Goal: Information Seeking & Learning: Learn about a topic

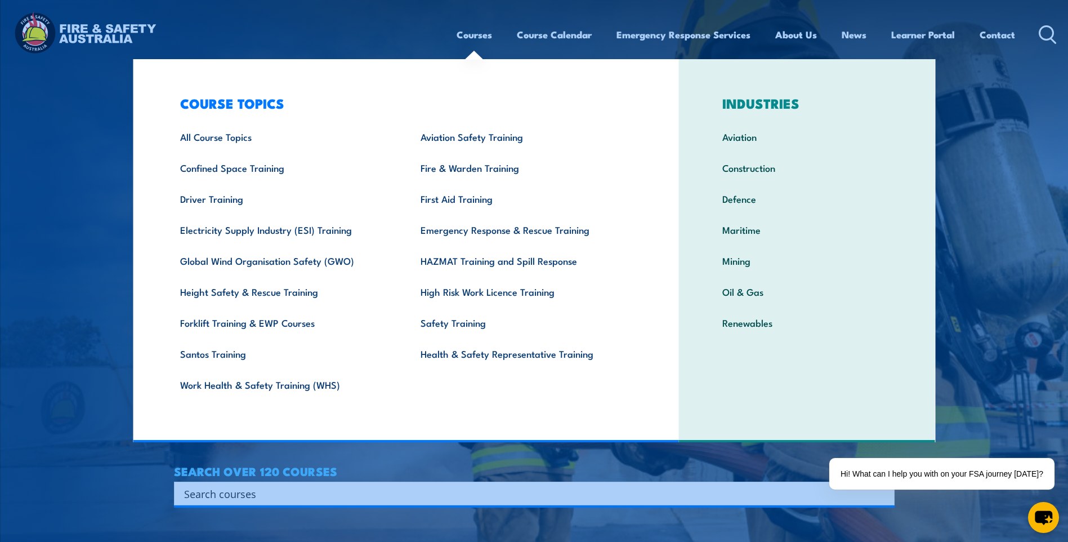
click at [475, 34] on link "Courses" at bounding box center [474, 35] width 35 height 30
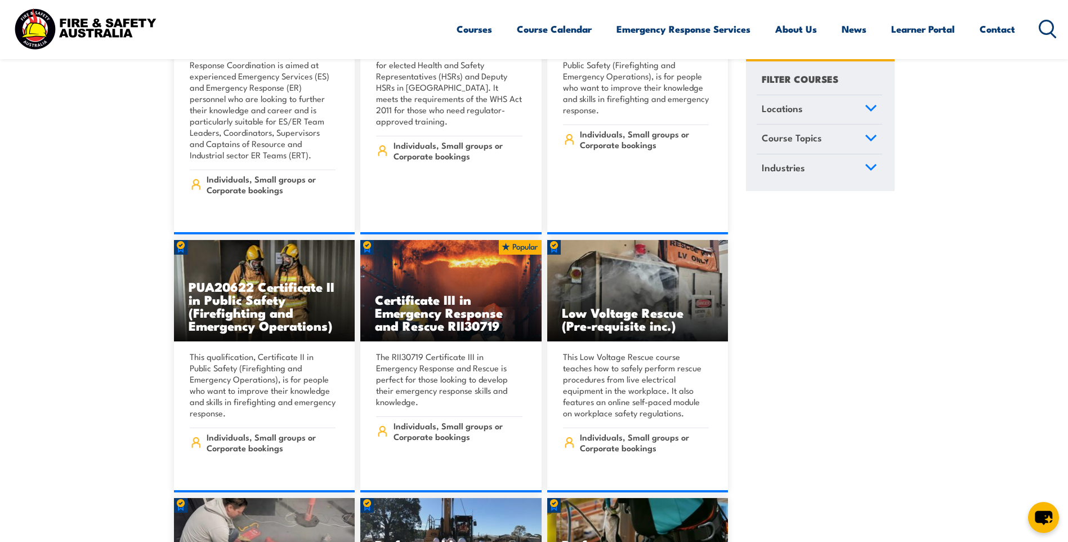
scroll to position [3547, 0]
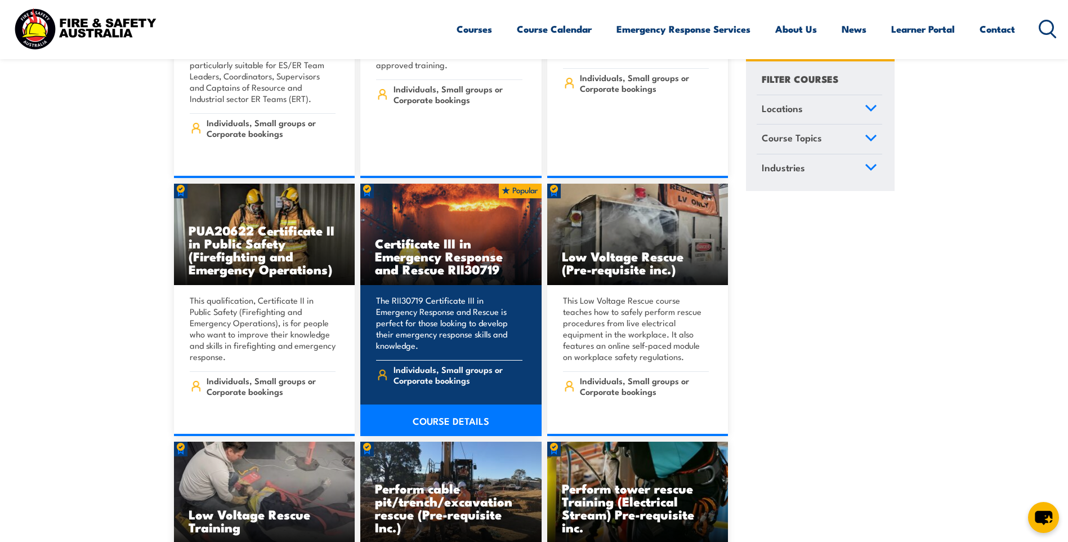
click at [431, 237] on h3 "Certificate III in Emergency Response and Rescue RII30719" at bounding box center [451, 255] width 152 height 39
click at [435, 404] on link "COURSE DETAILS" at bounding box center [450, 420] width 181 height 32
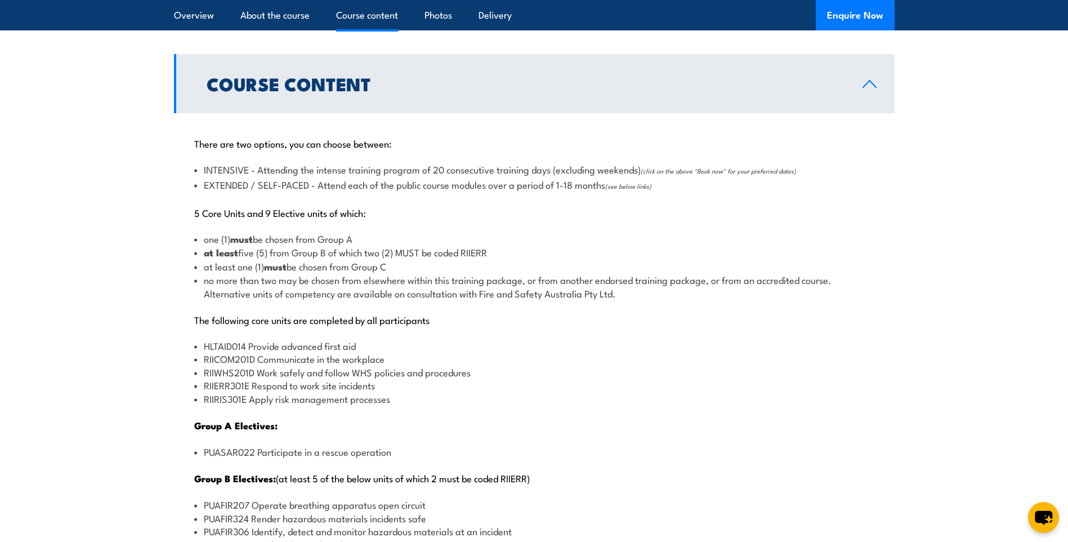
scroll to position [1295, 0]
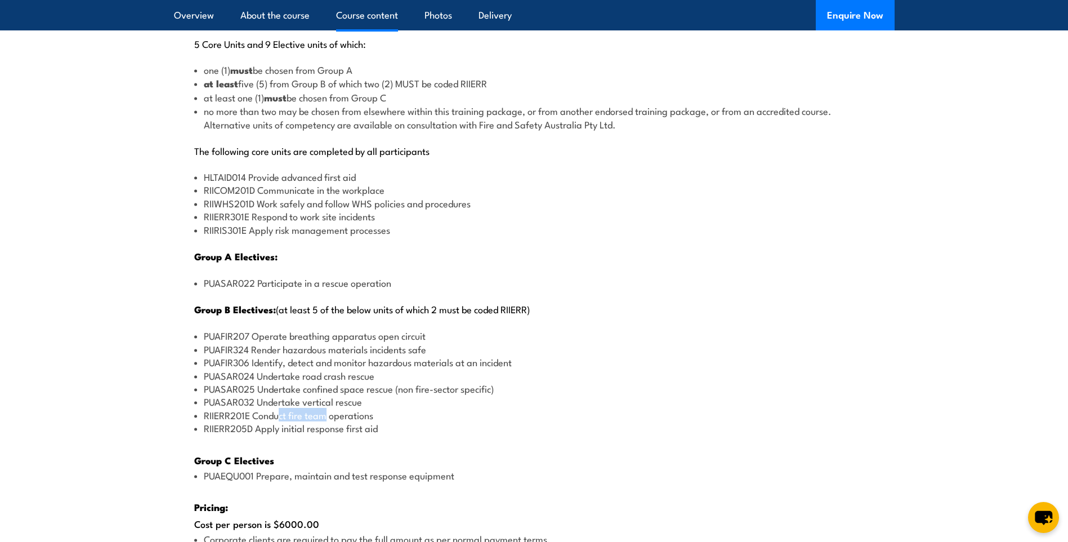
drag, startPoint x: 324, startPoint y: 412, endPoint x: 280, endPoint y: 412, distance: 43.9
click at [280, 412] on li "RIIERR201E Conduct fire team operations" at bounding box center [534, 414] width 680 height 13
drag, startPoint x: 280, startPoint y: 412, endPoint x: 321, endPoint y: 413, distance: 40.6
click at [320, 414] on li "RIIERR201E Conduct fire team operations" at bounding box center [534, 414] width 680 height 13
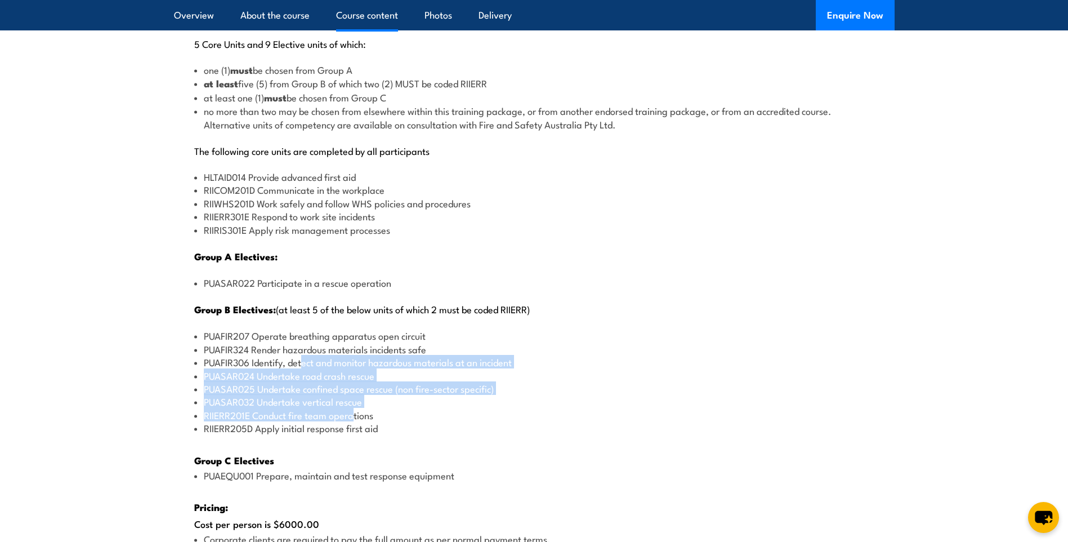
drag, startPoint x: 354, startPoint y: 416, endPoint x: 302, endPoint y: 362, distance: 75.3
click at [302, 362] on ul "PUAFIR207 Operate breathing apparatus open circuit PUAFIR324 Render hazardous m…" at bounding box center [534, 381] width 680 height 105
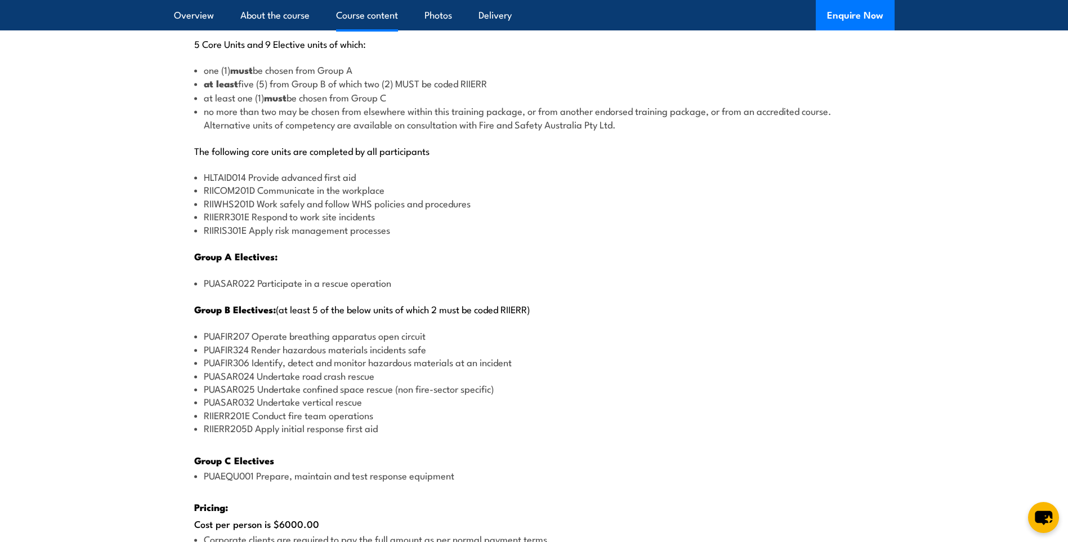
drag, startPoint x: 302, startPoint y: 362, endPoint x: 390, endPoint y: 428, distance: 109.8
click at [390, 428] on li "RIIERR205D Apply initial response first aid" at bounding box center [534, 427] width 680 height 13
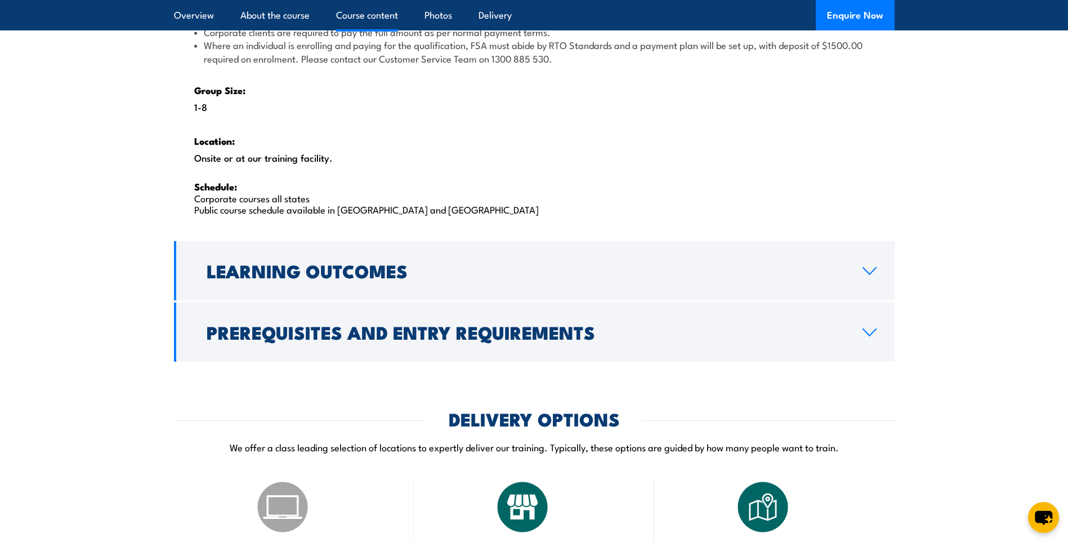
scroll to position [1858, 0]
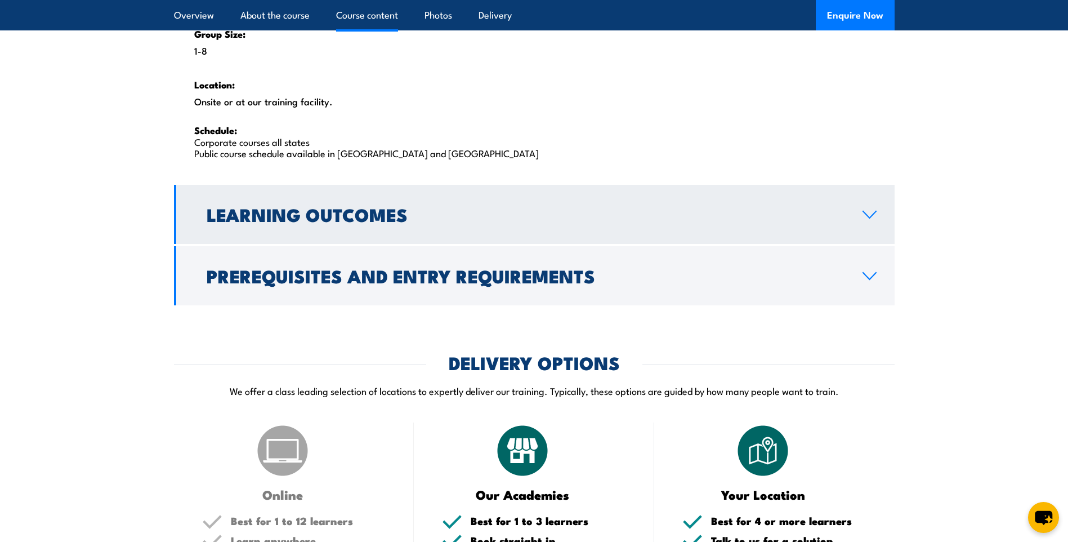
click at [291, 221] on h2 "Learning Outcomes" at bounding box center [526, 214] width 638 height 16
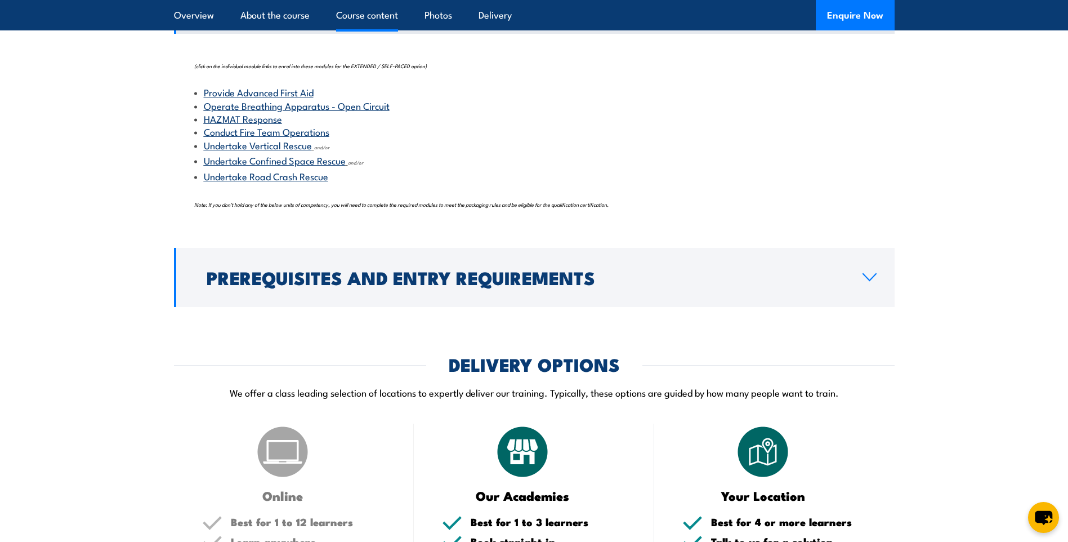
scroll to position [1258, 0]
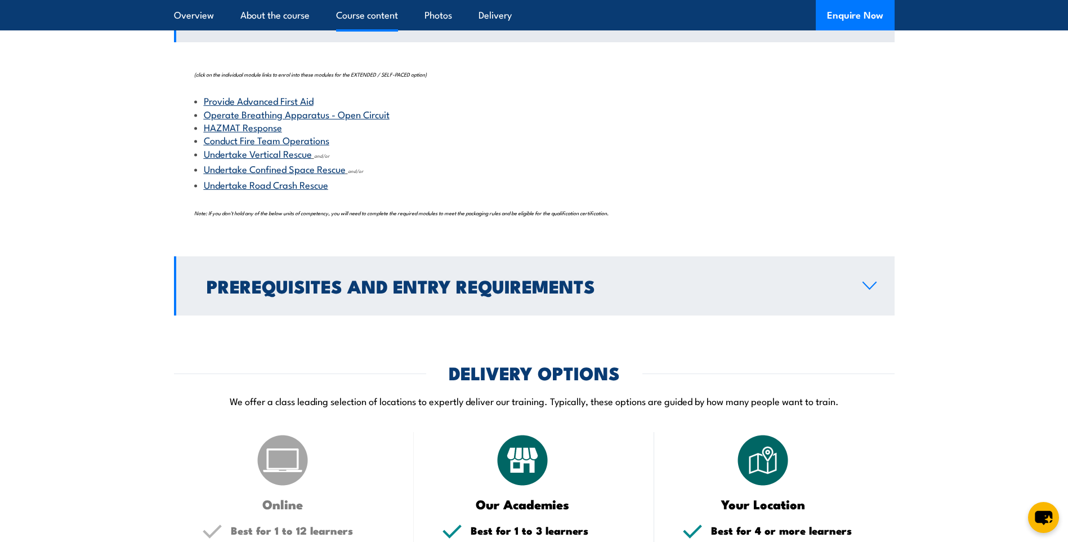
click at [310, 293] on h2 "Prerequisites and Entry Requirements" at bounding box center [526, 286] width 638 height 16
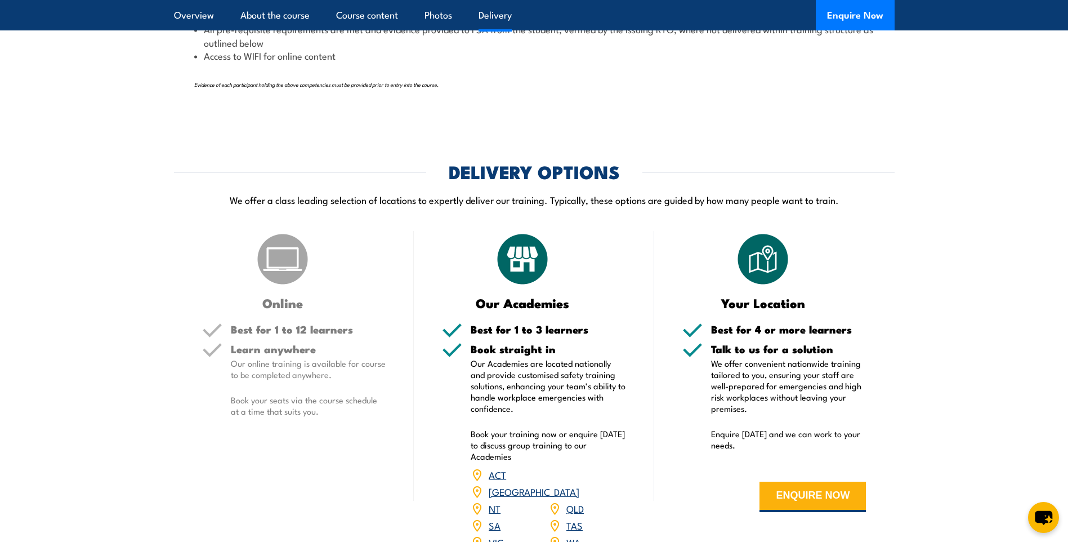
scroll to position [1709, 0]
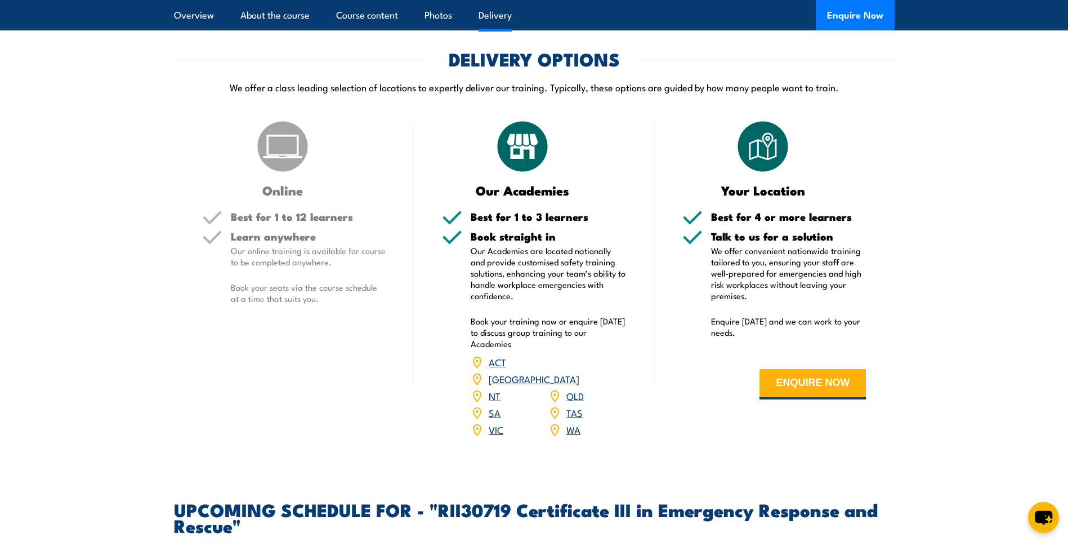
click at [578, 372] on link "[GEOGRAPHIC_DATA]" at bounding box center [534, 379] width 91 height 14
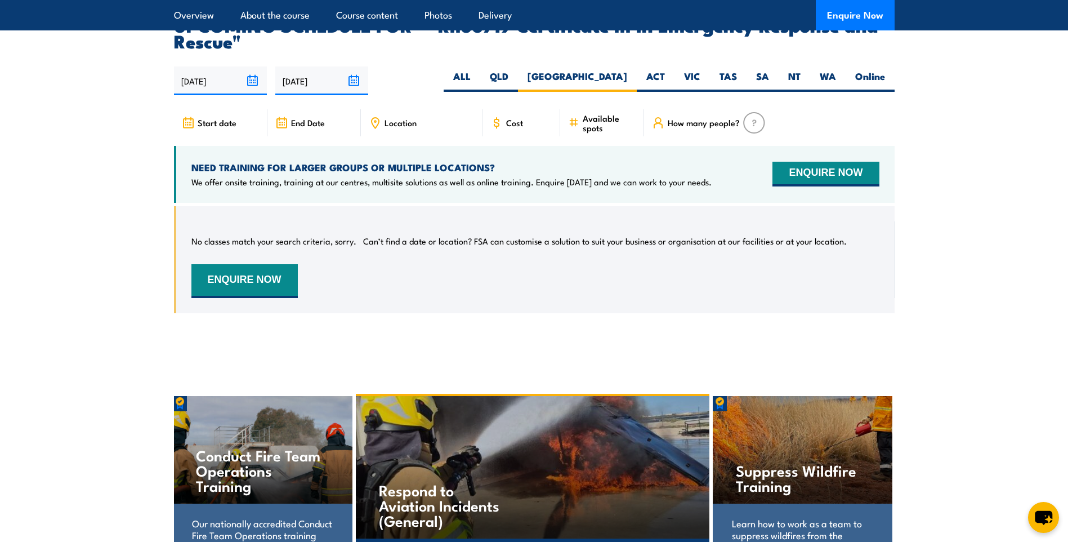
scroll to position [2590, 0]
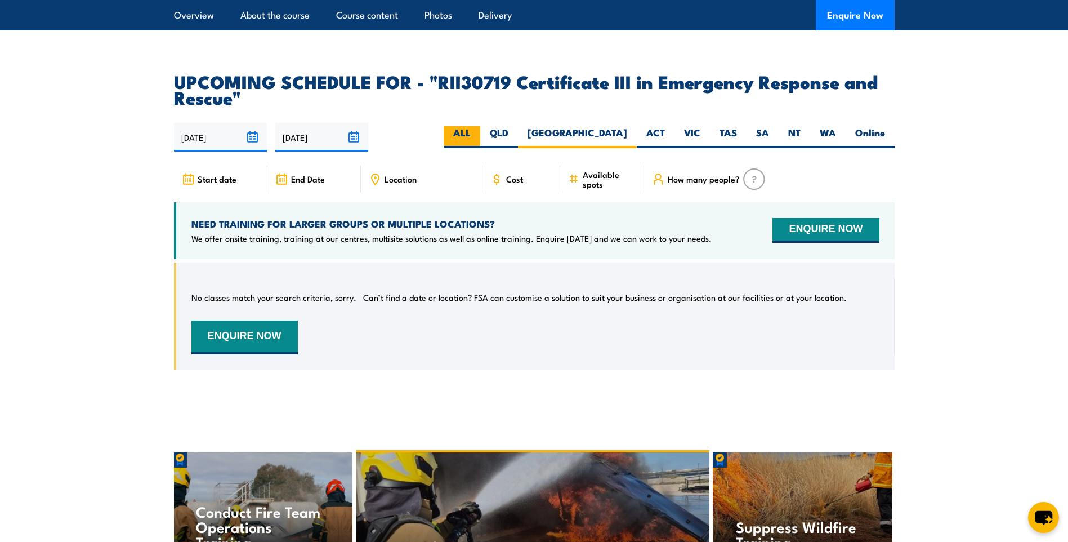
click at [480, 126] on label "ALL" at bounding box center [462, 137] width 37 height 22
click at [478, 126] on input "ALL" at bounding box center [474, 129] width 7 height 7
radio input "true"
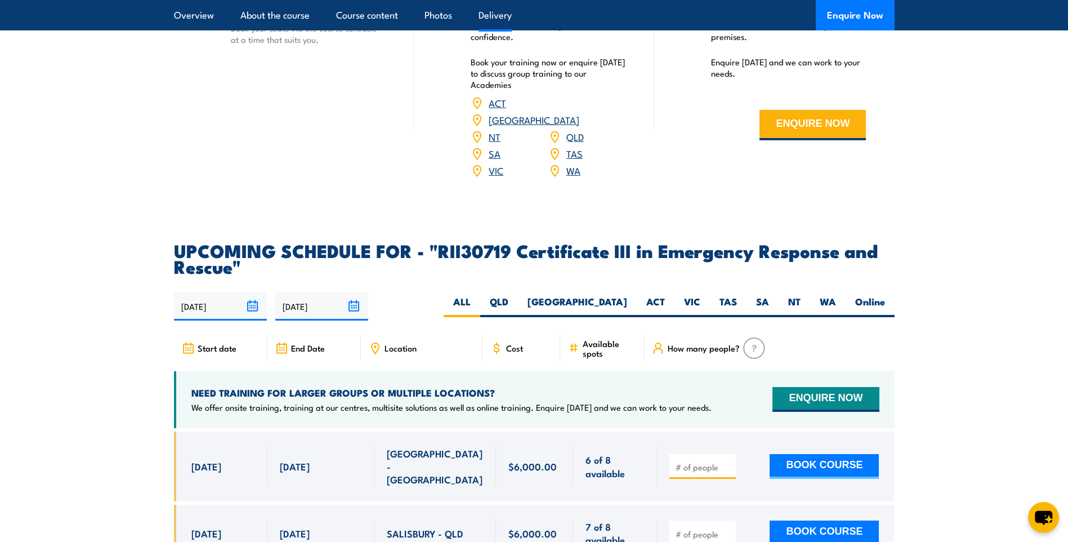
scroll to position [2534, 0]
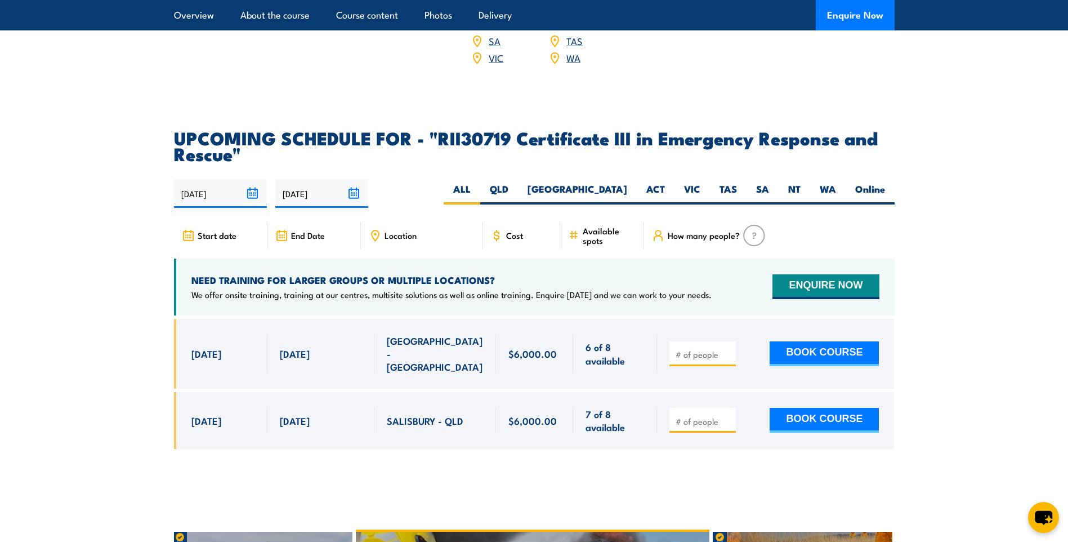
click at [154, 299] on section "UPCOMING SCHEDULE FOR - "RII30719 Certificate III in Emergency Response and Res…" at bounding box center [534, 297] width 1068 height 336
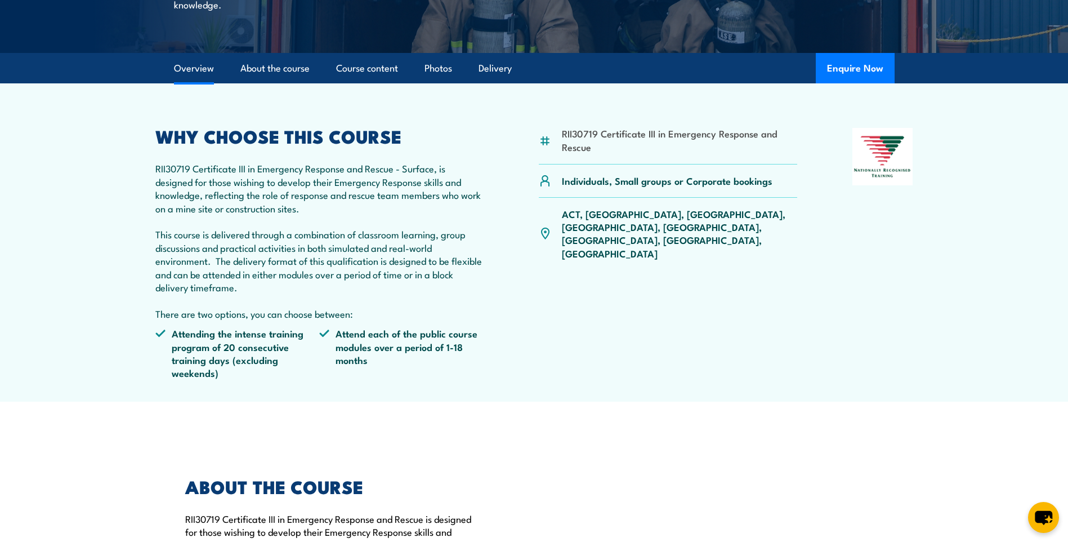
scroll to position [0, 0]
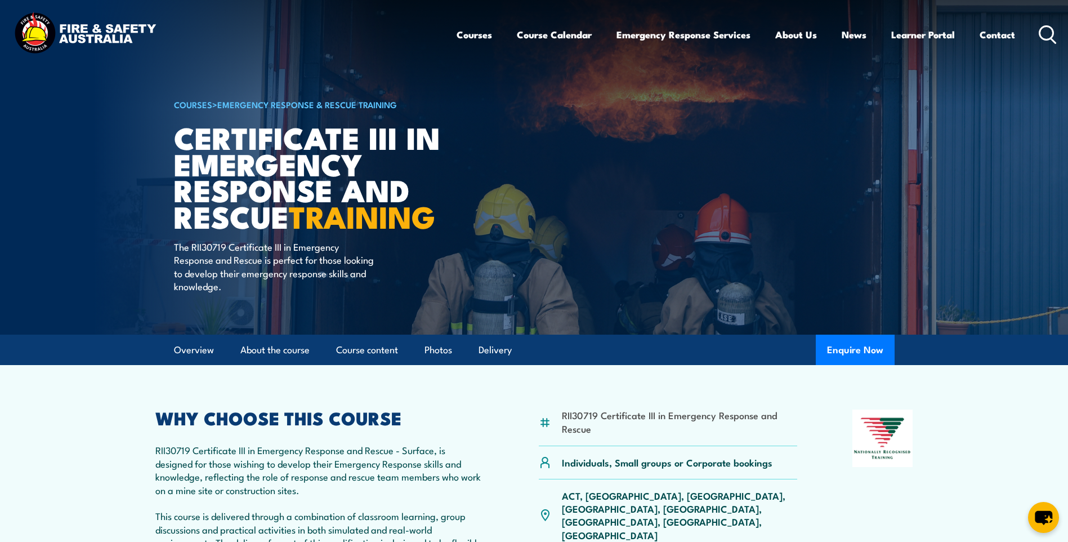
click at [1060, 37] on header "Courses Course Calendar Emergency Response Services Services Overview Emergency…" at bounding box center [534, 34] width 1068 height 69
click at [1042, 31] on icon at bounding box center [1048, 34] width 18 height 19
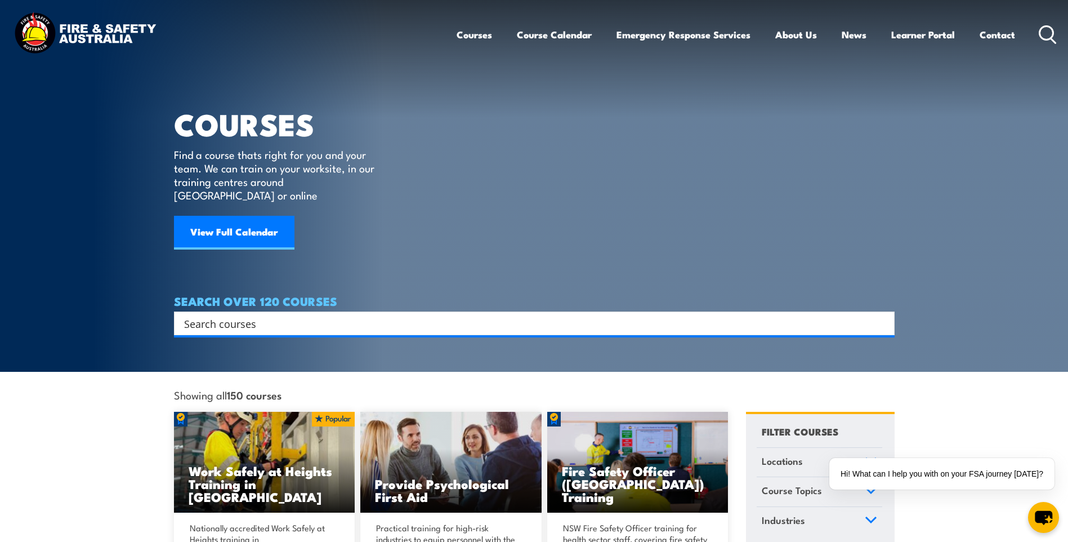
click at [281, 315] on input "Search input" at bounding box center [527, 323] width 686 height 17
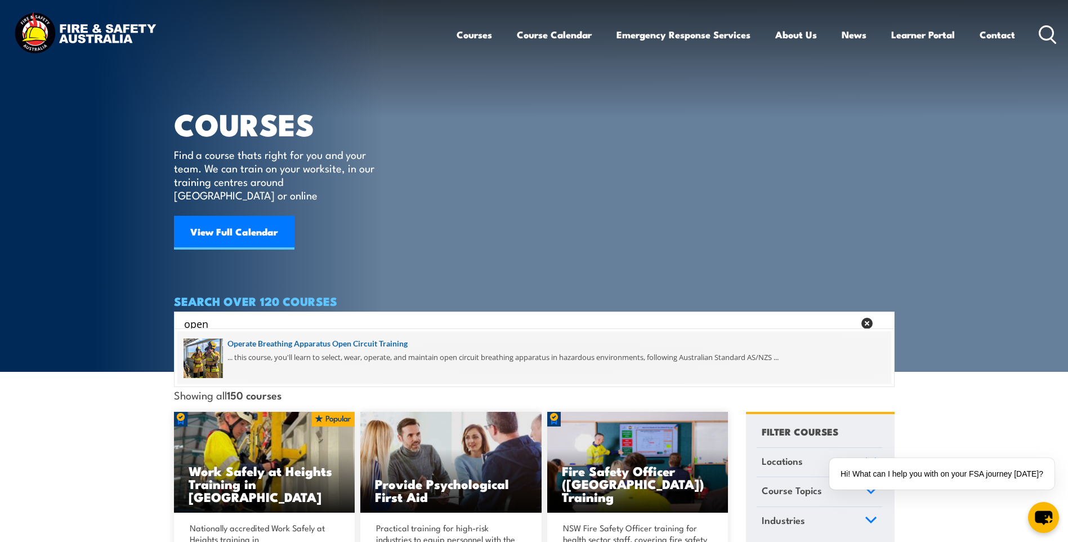
type input "open"
click at [300, 342] on span at bounding box center [534, 357] width 714 height 53
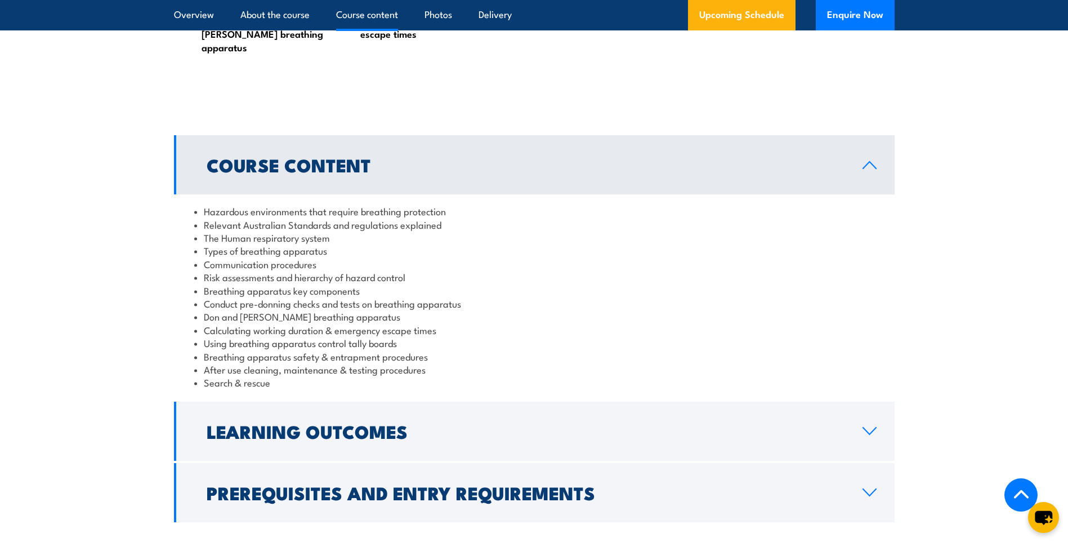
scroll to position [1070, 0]
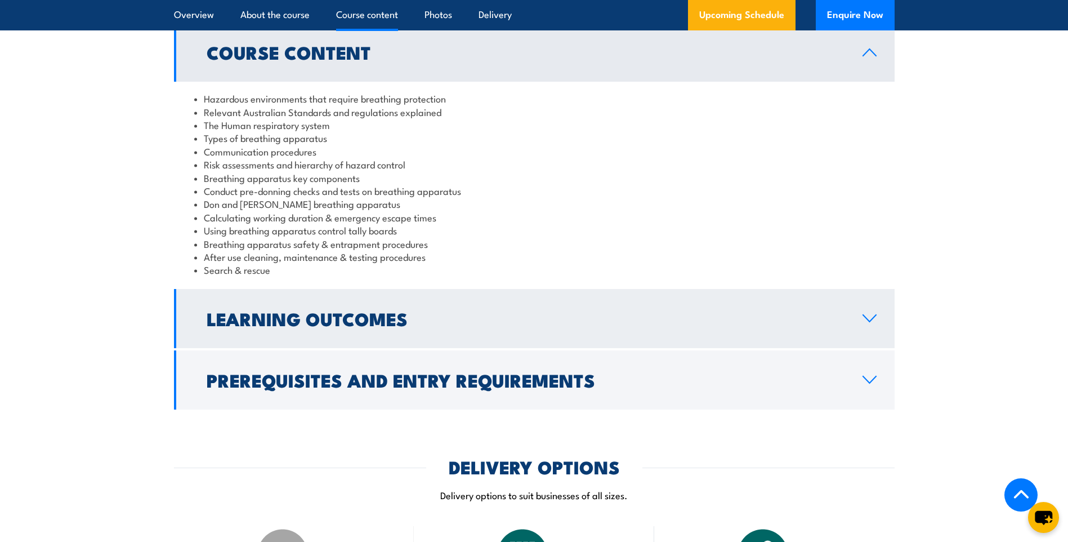
click at [226, 323] on link "Learning Outcomes" at bounding box center [534, 318] width 721 height 59
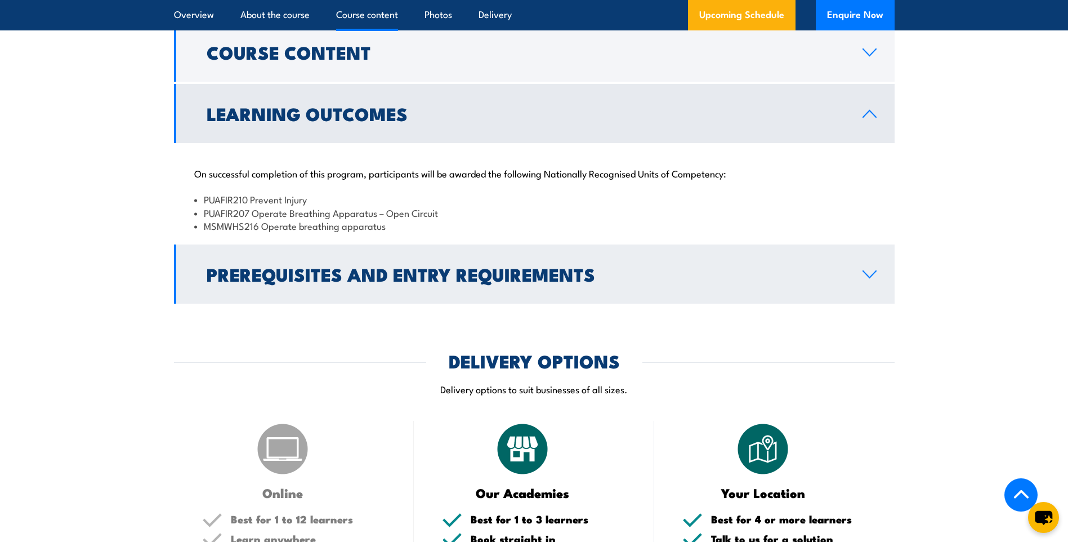
click at [261, 266] on h2 "Prerequisites and Entry Requirements" at bounding box center [526, 274] width 638 height 16
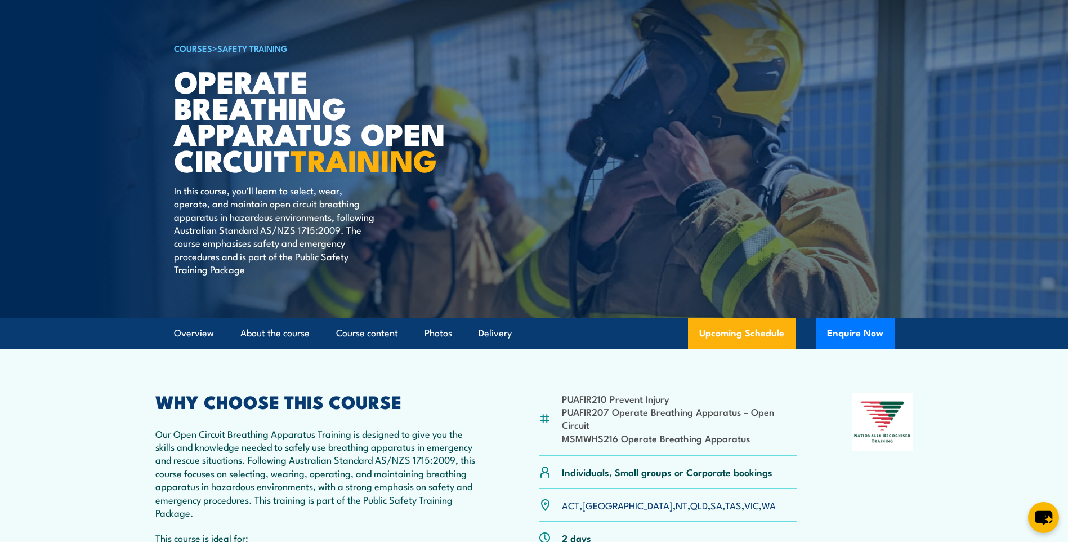
scroll to position [0, 0]
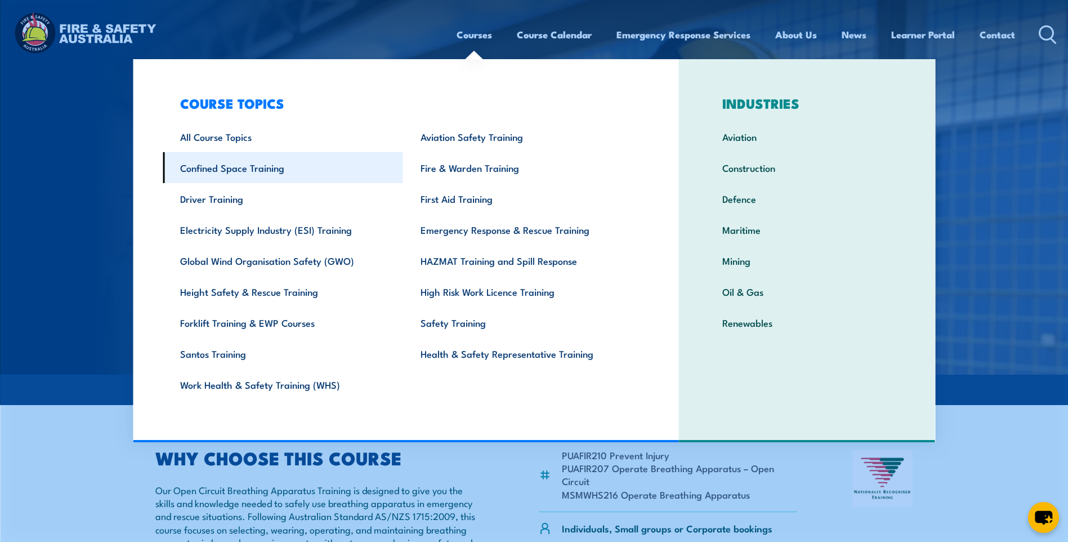
click at [287, 164] on link "Confined Space Training" at bounding box center [283, 167] width 240 height 31
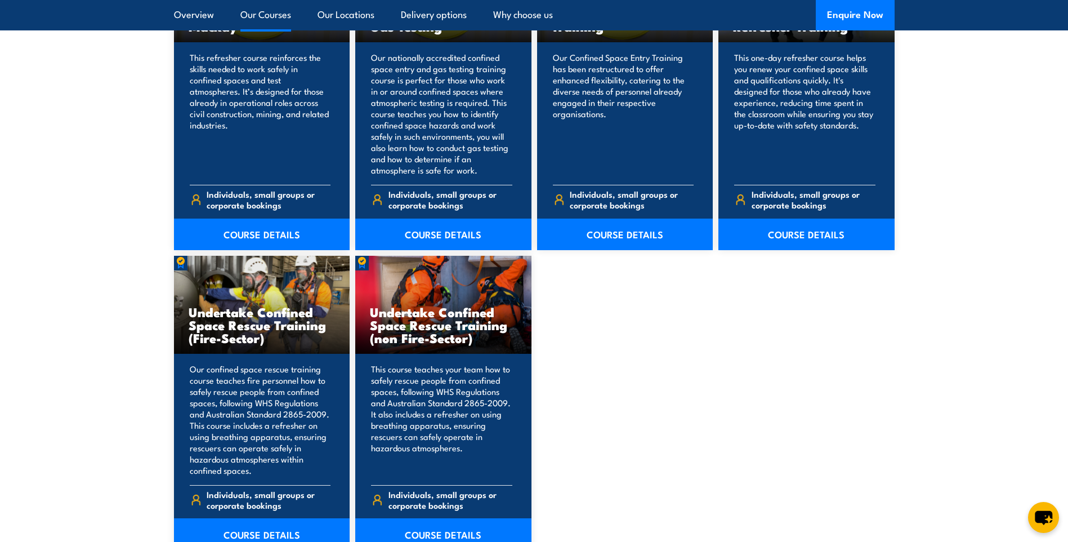
scroll to position [1070, 0]
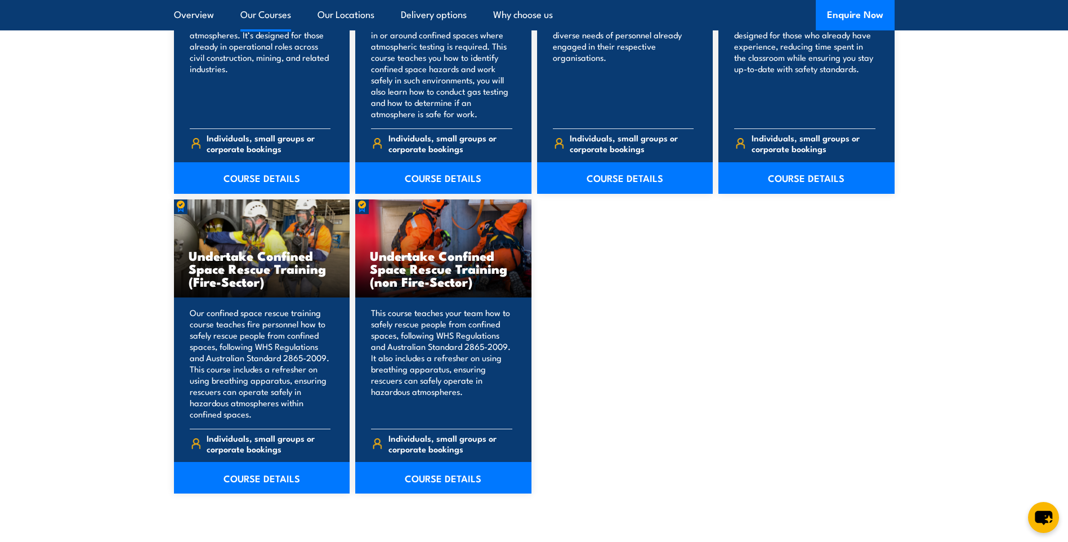
click at [484, 497] on section "6 COURSES Confined Space Entry & GTA Refresher – Mackay 6" at bounding box center [534, 200] width 1068 height 693
click at [445, 477] on link "COURSE DETAILS" at bounding box center [443, 478] width 176 height 32
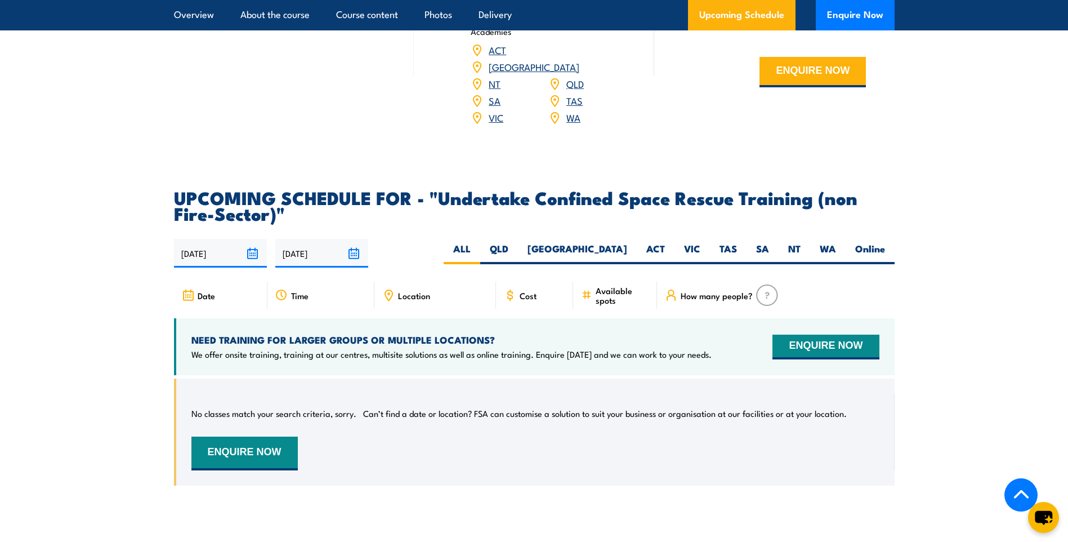
scroll to position [1914, 0]
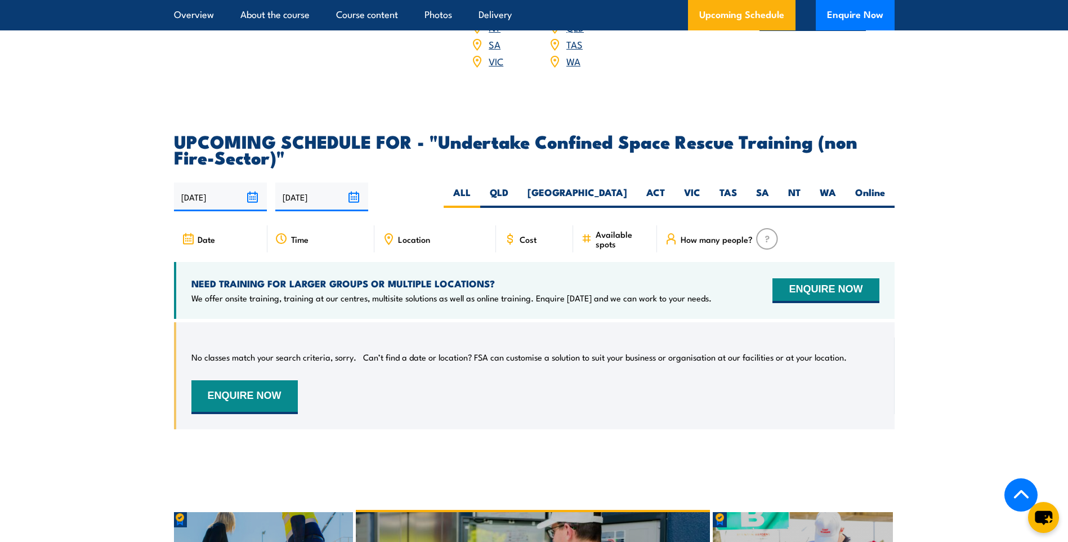
click at [306, 182] on input "29/03/2026" at bounding box center [321, 196] width 93 height 29
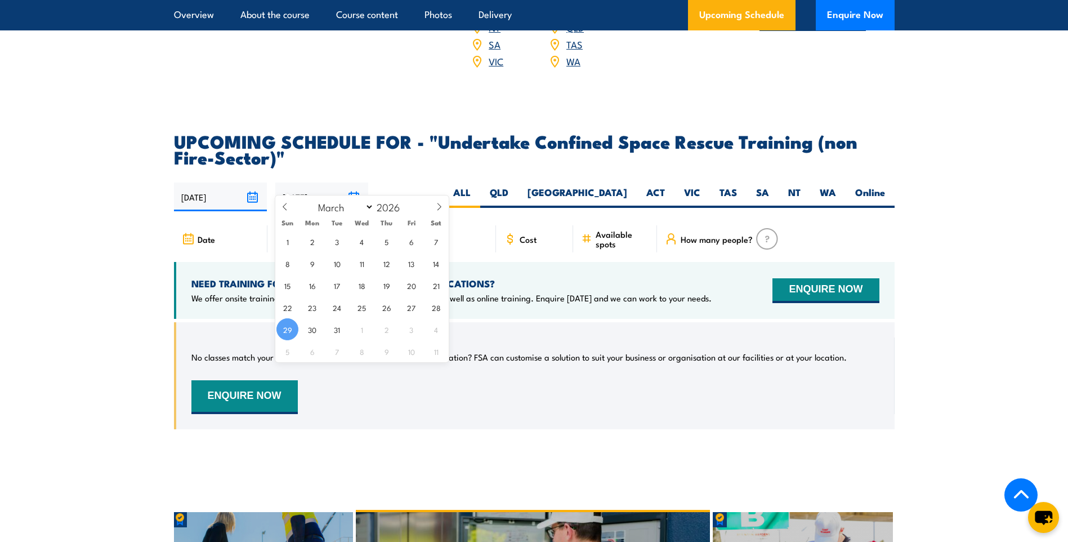
click at [222, 182] on input "30/09/2025" at bounding box center [220, 196] width 93 height 29
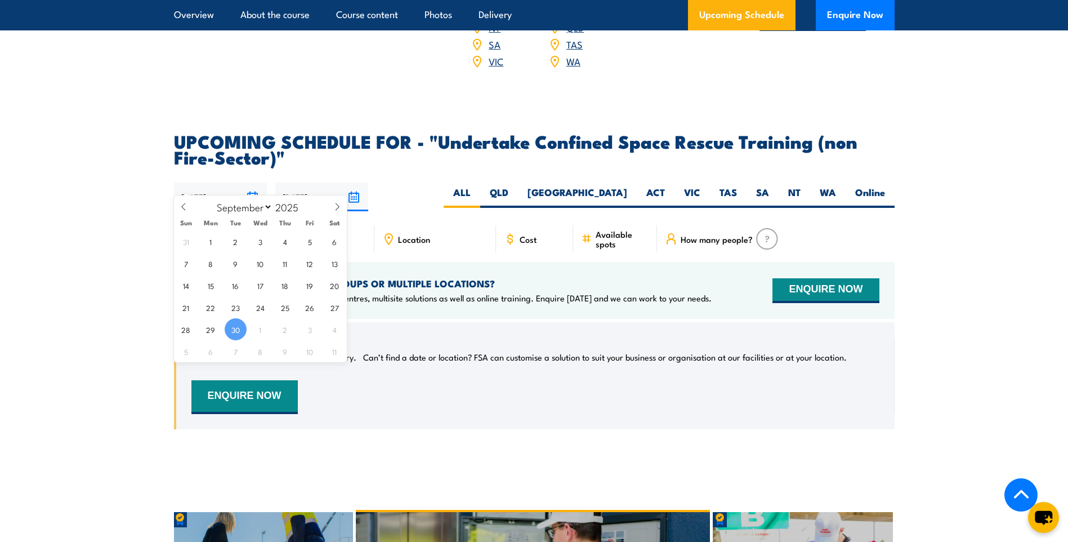
click at [81, 187] on section "UPCOMING SCHEDULE FOR - "Undertake Confined Space Rescue Training (non Fire-Sec…" at bounding box center [534, 289] width 1068 height 313
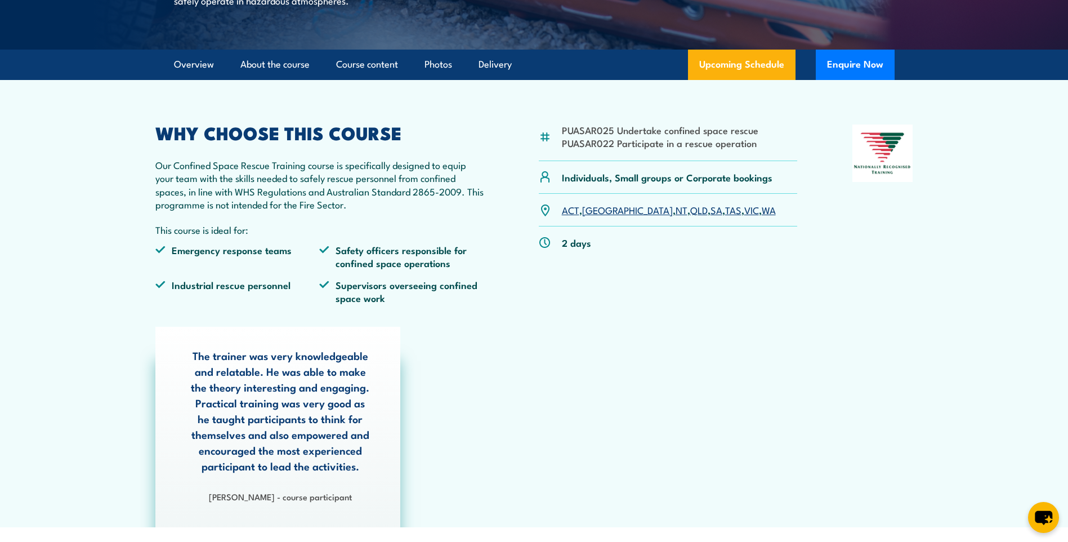
scroll to position [0, 0]
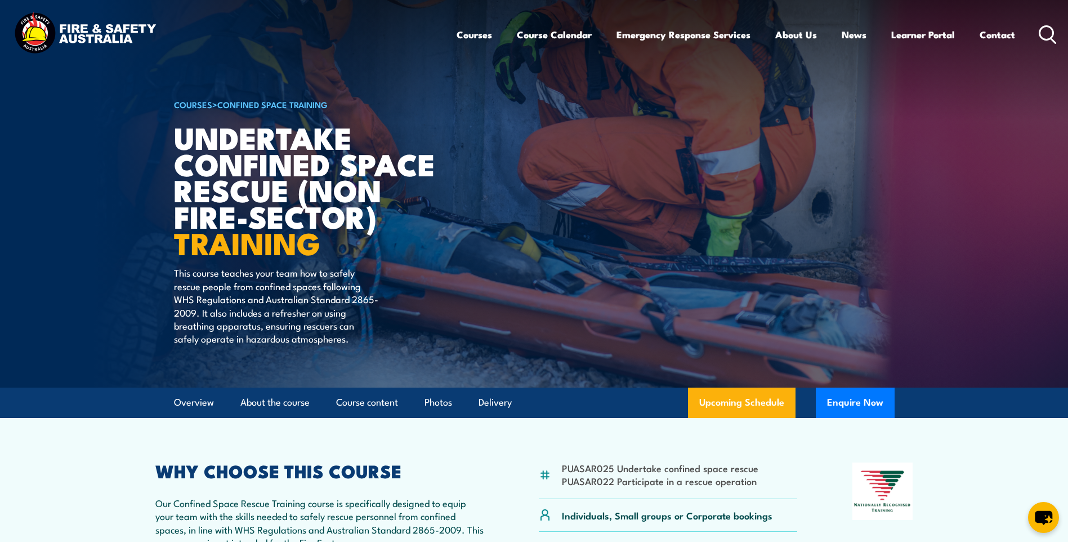
click at [1051, 33] on icon at bounding box center [1048, 34] width 18 height 19
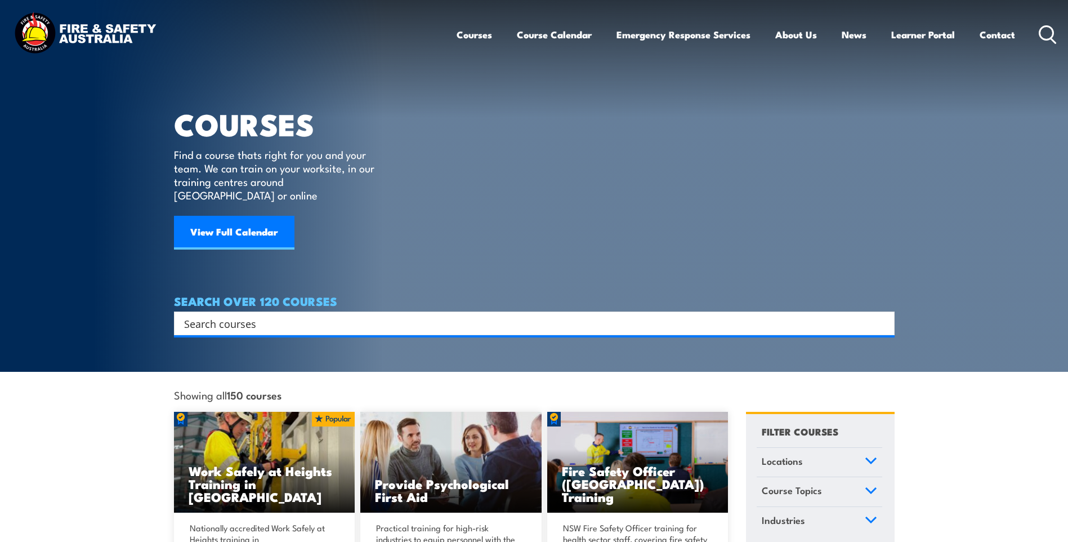
click at [292, 316] on input "Search input" at bounding box center [527, 323] width 686 height 17
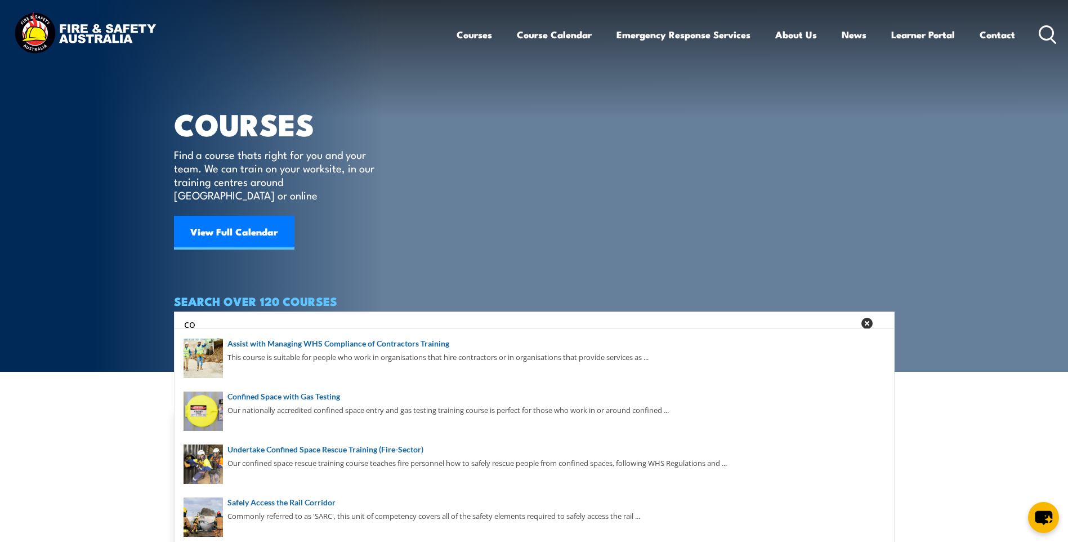
type input "c"
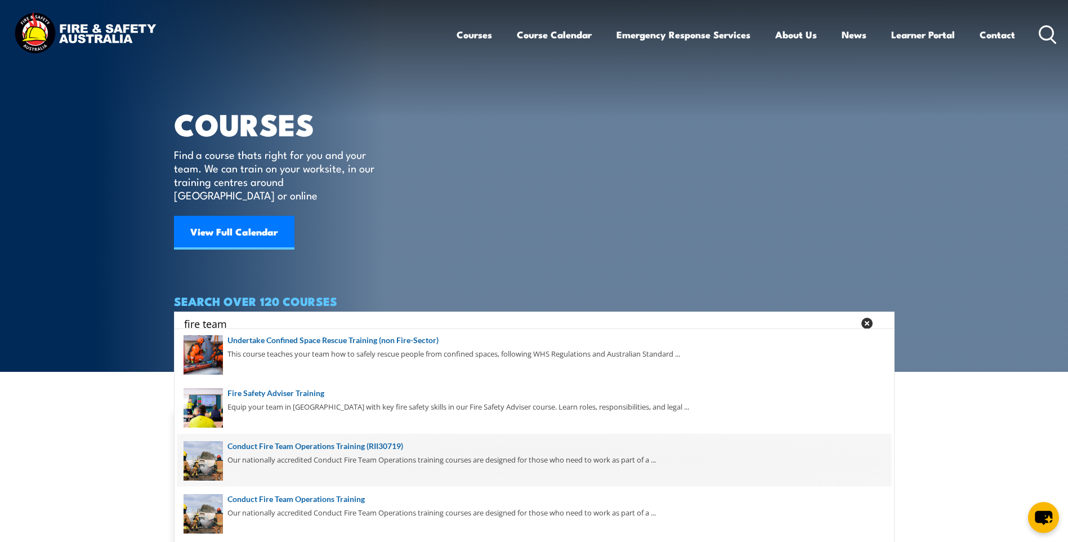
scroll to position [113, 0]
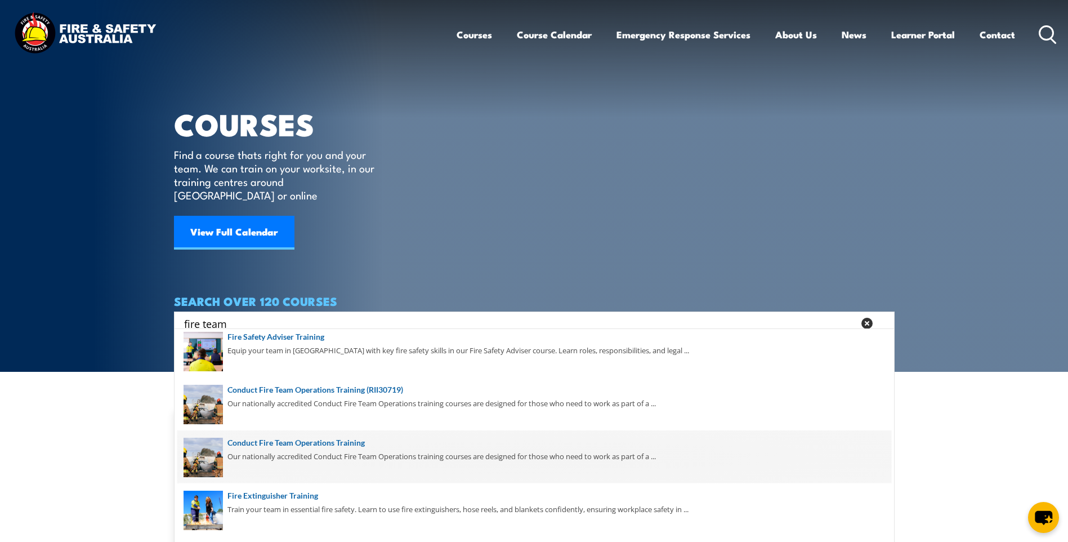
type input "fire team"
click at [333, 442] on span at bounding box center [534, 456] width 714 height 53
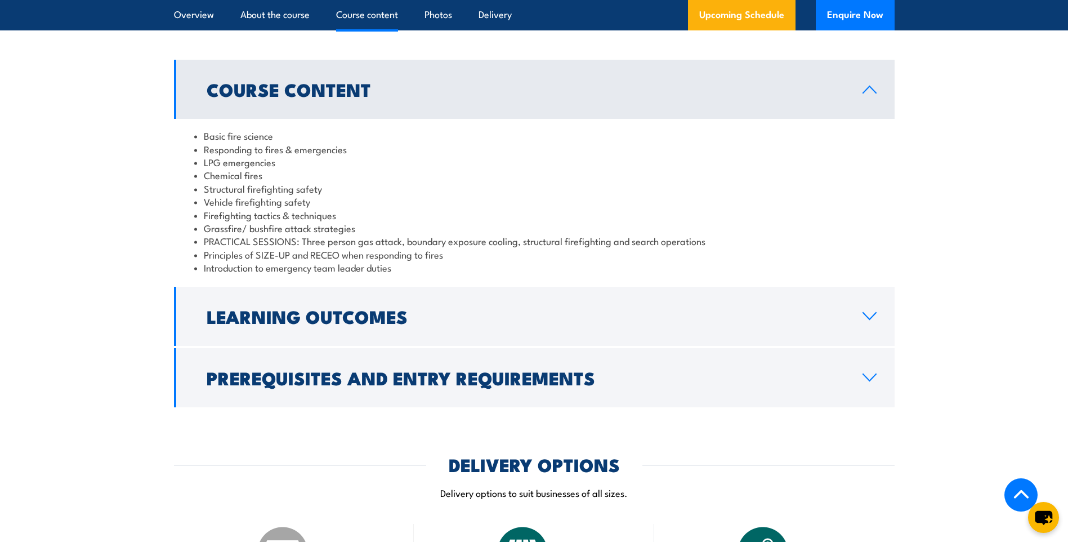
scroll to position [957, 0]
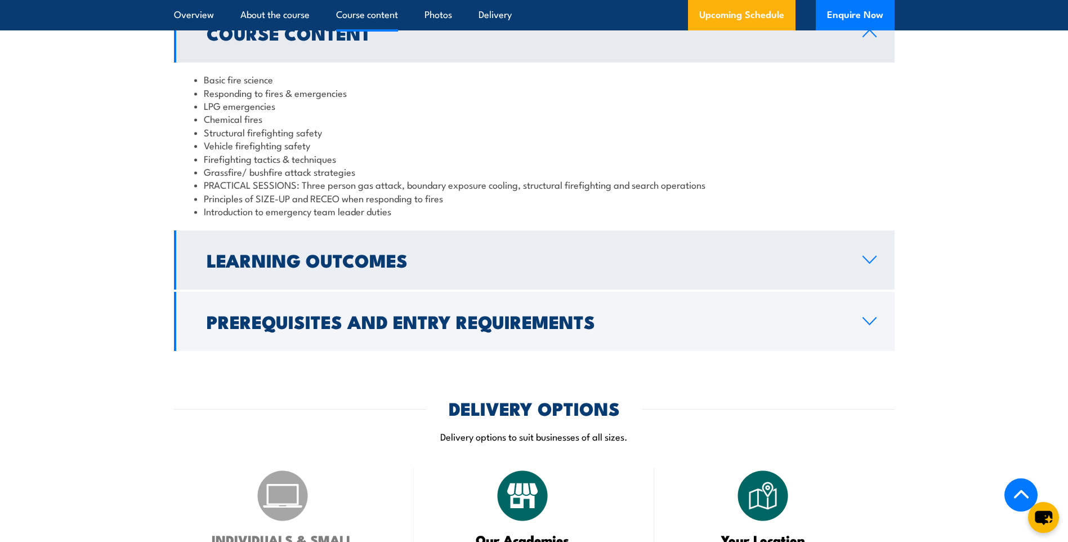
click at [259, 289] on link "Learning Outcomes" at bounding box center [534, 259] width 721 height 59
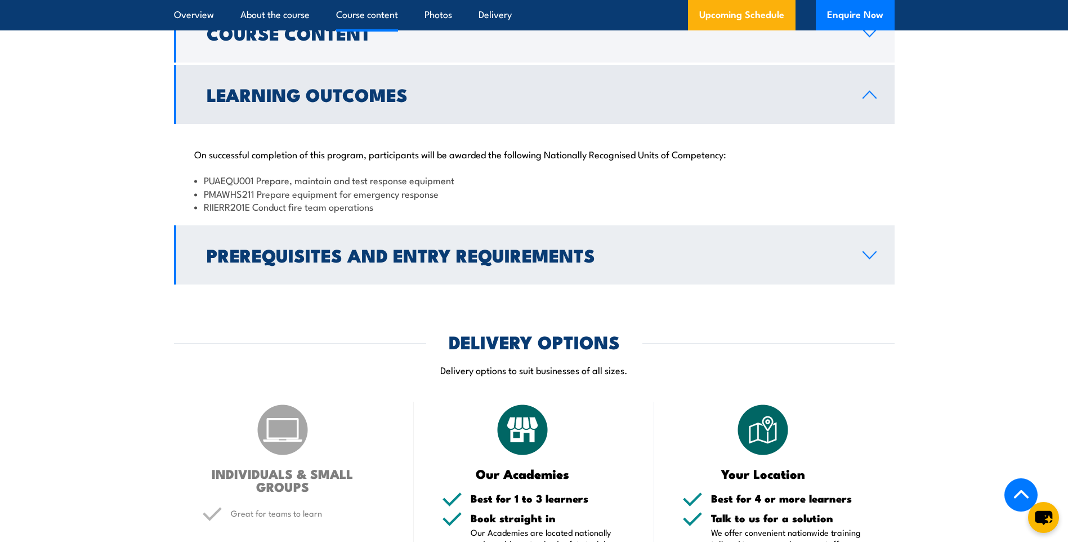
click at [379, 256] on h2 "Prerequisites and Entry Requirements" at bounding box center [526, 255] width 638 height 16
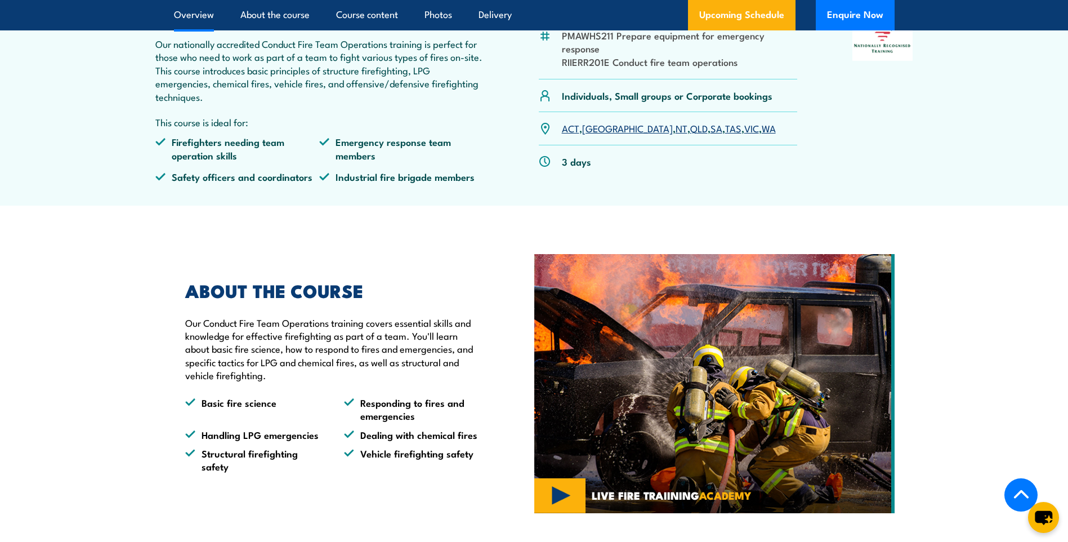
scroll to position [56, 0]
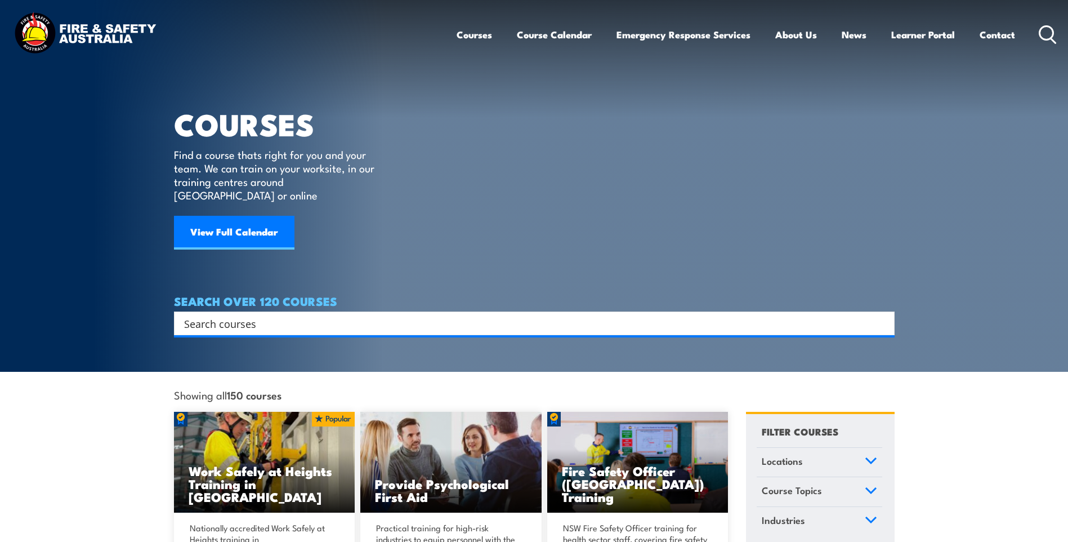
click at [394, 315] on input "Search input" at bounding box center [527, 323] width 686 height 17
drag, startPoint x: 243, startPoint y: 310, endPoint x: 198, endPoint y: 307, distance: 44.6
click at [198, 315] on input "calculator" at bounding box center [519, 323] width 670 height 17
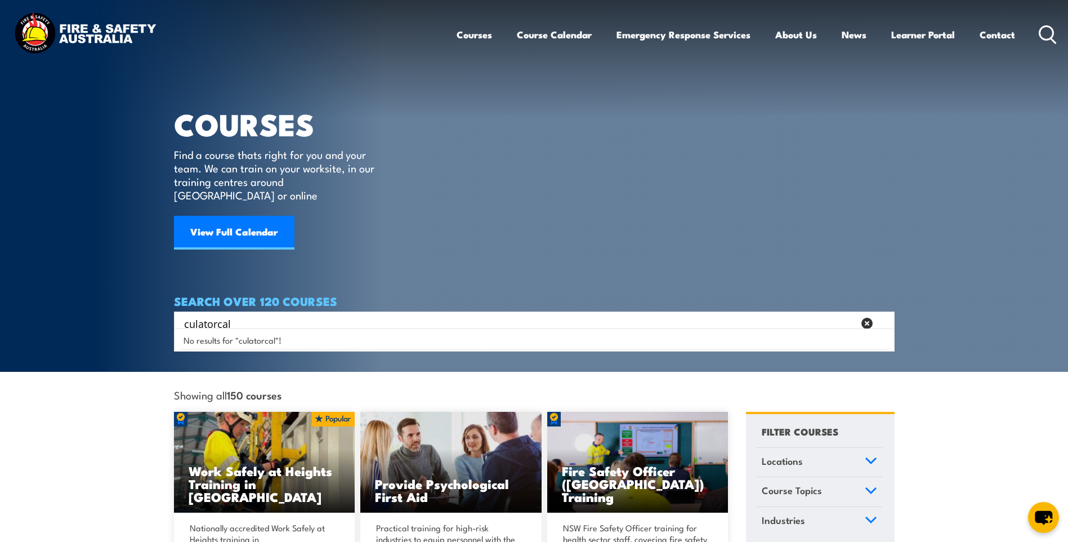
type input "calculator"
click at [261, 315] on input "calculator" at bounding box center [519, 323] width 670 height 17
drag, startPoint x: 264, startPoint y: 308, endPoint x: 181, endPoint y: 306, distance: 82.8
click at [181, 315] on div "calculator Search" at bounding box center [534, 323] width 713 height 16
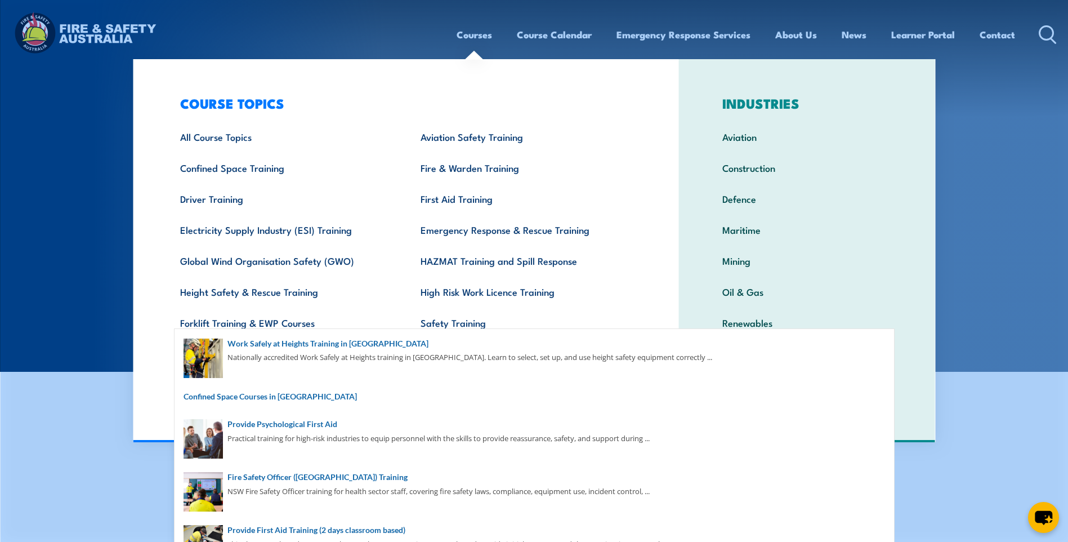
click at [95, 238] on section "COURSES Find a course thats right for you and your team. We can train on your w…" at bounding box center [534, 186] width 1068 height 372
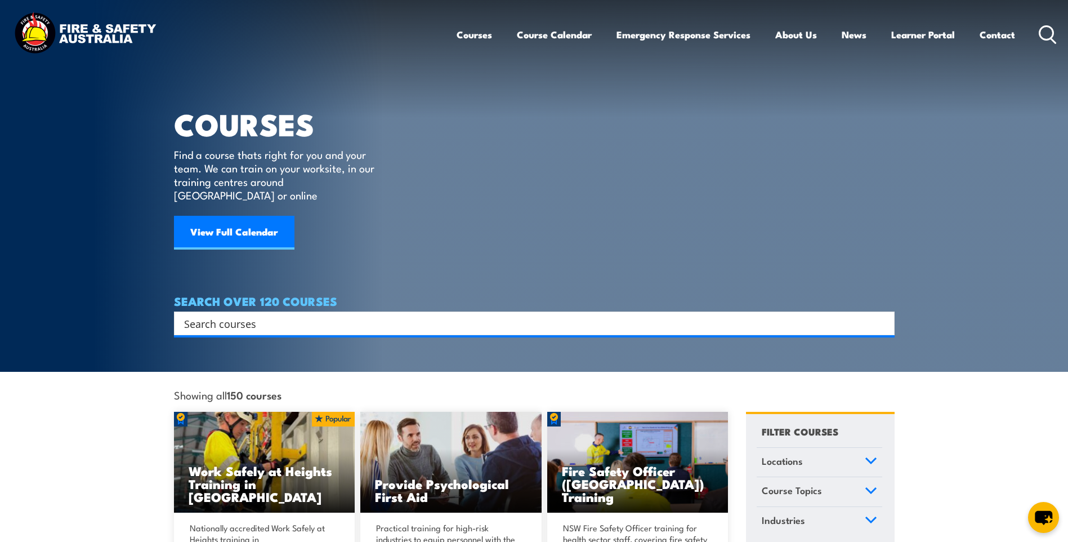
click at [314, 315] on input "Search input" at bounding box center [527, 323] width 686 height 17
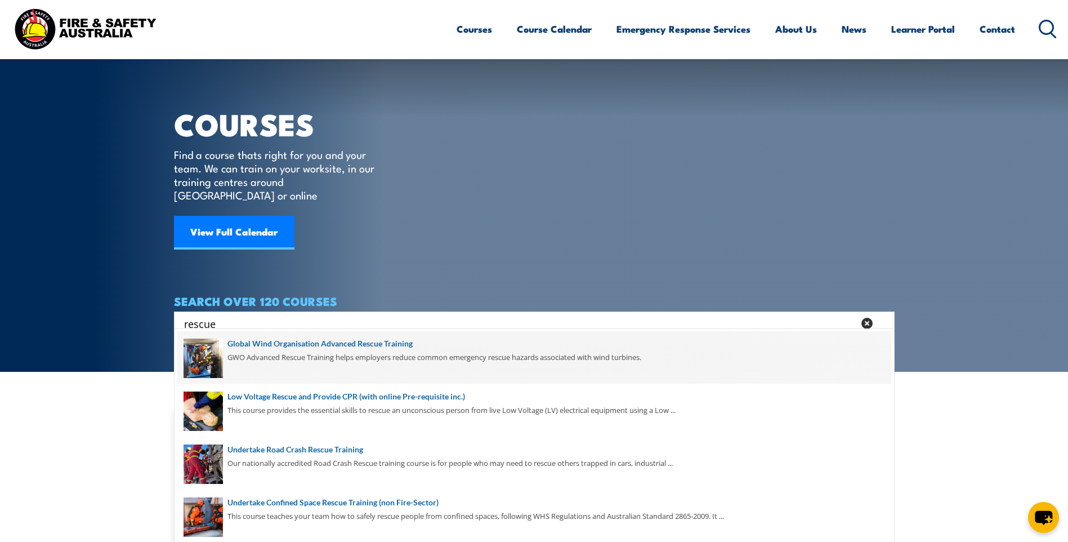
scroll to position [56, 0]
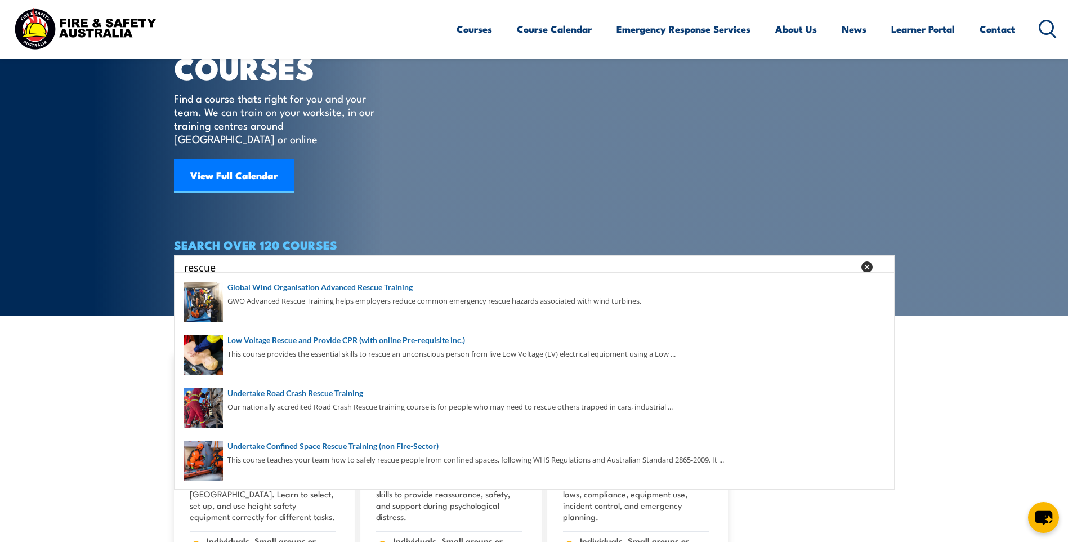
drag, startPoint x: 256, startPoint y: 254, endPoint x: 152, endPoint y: 258, distance: 104.3
click at [152, 258] on section "COURSES Find a course thats right for you and your team. We can train on your w…" at bounding box center [534, 130] width 1068 height 372
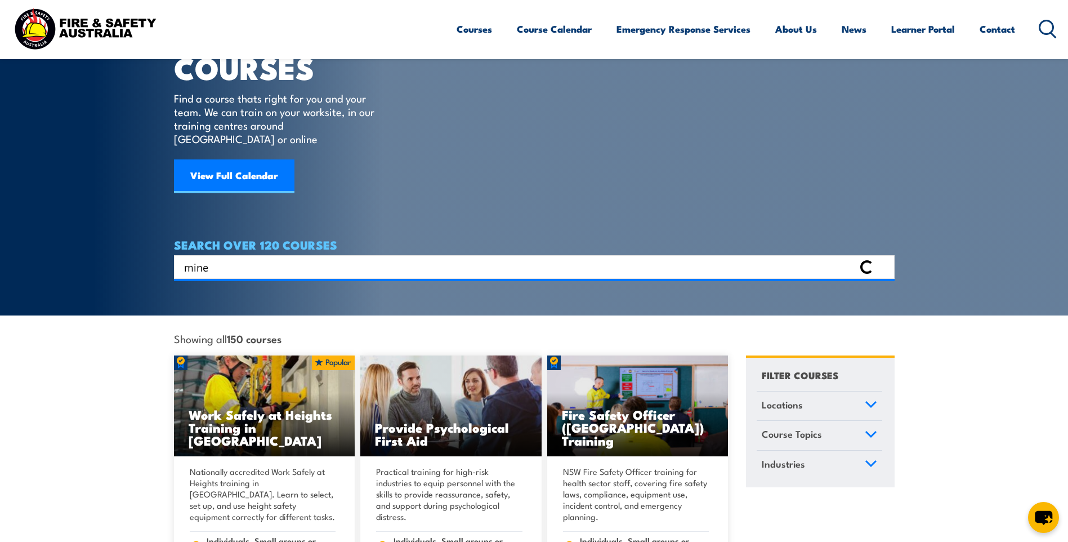
scroll to position [0, 0]
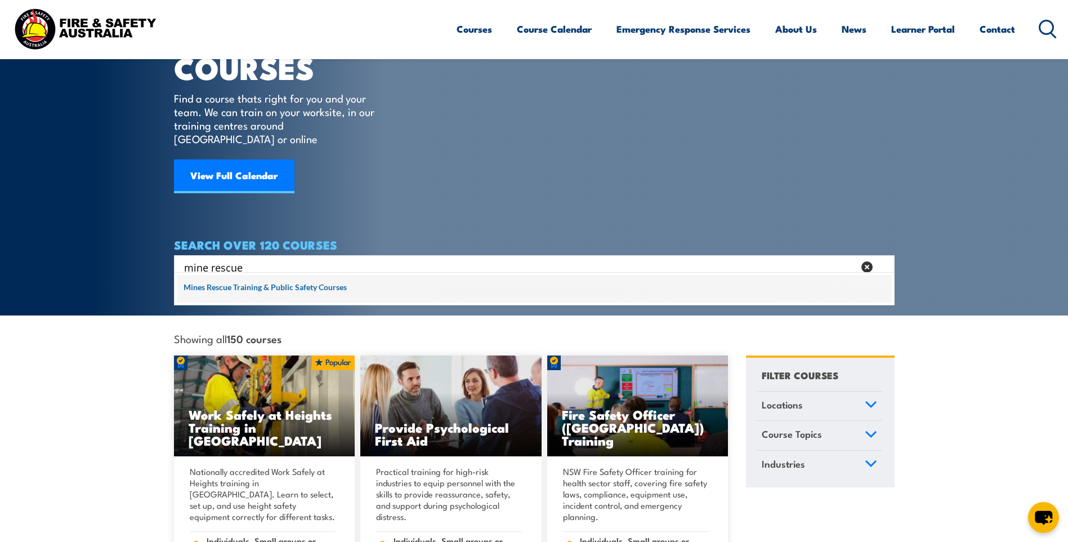
type input "mine rescue"
click at [271, 288] on span at bounding box center [534, 289] width 714 height 28
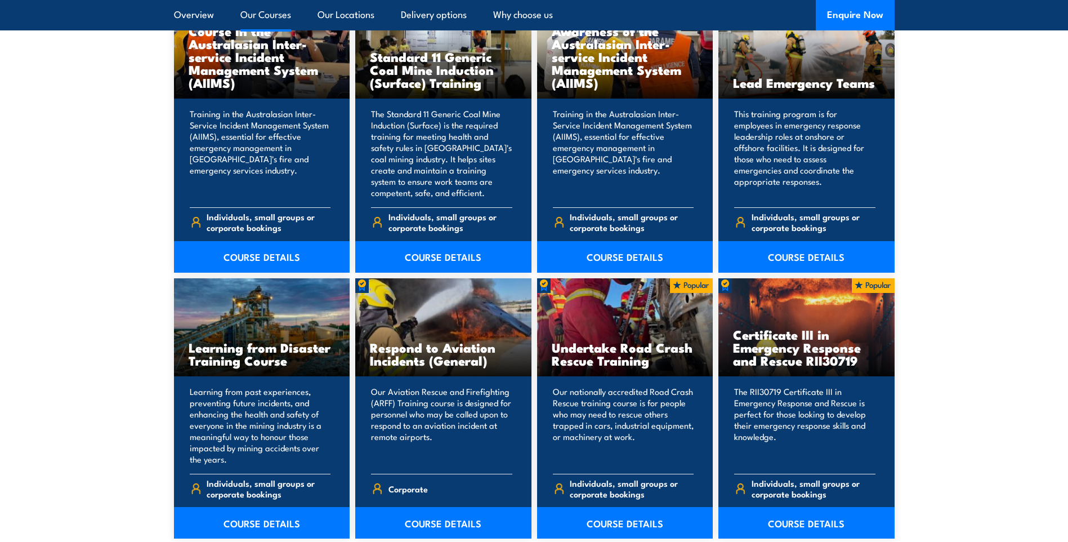
scroll to position [1013, 0]
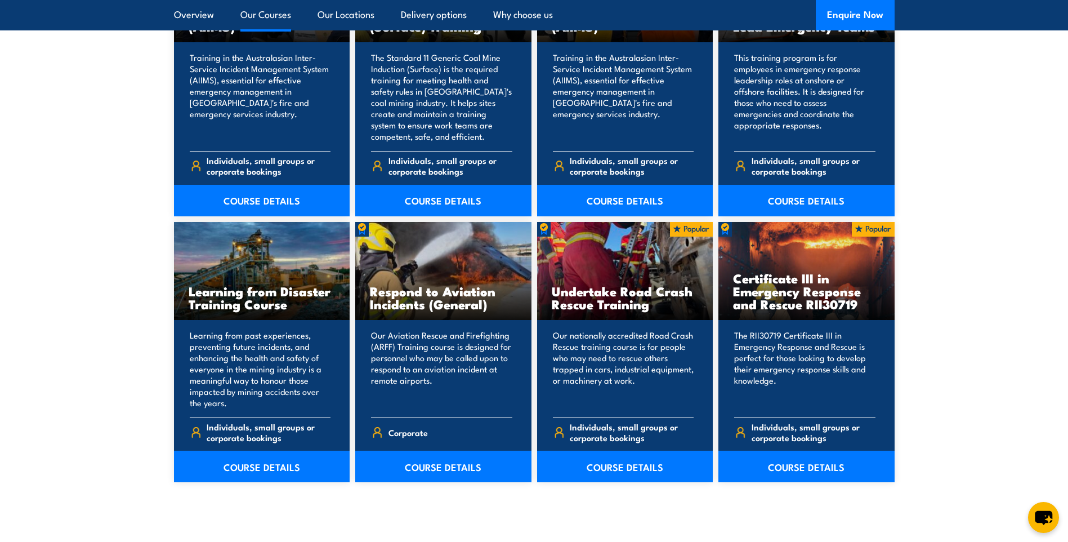
click at [819, 484] on section "8 COURSES Course in the Australasian Inter-service Incident Management System (…" at bounding box center [534, 223] width 1068 height 626
click at [819, 473] on link "COURSE DETAILS" at bounding box center [806, 466] width 176 height 32
